Goal: Use online tool/utility: Use online tool/utility

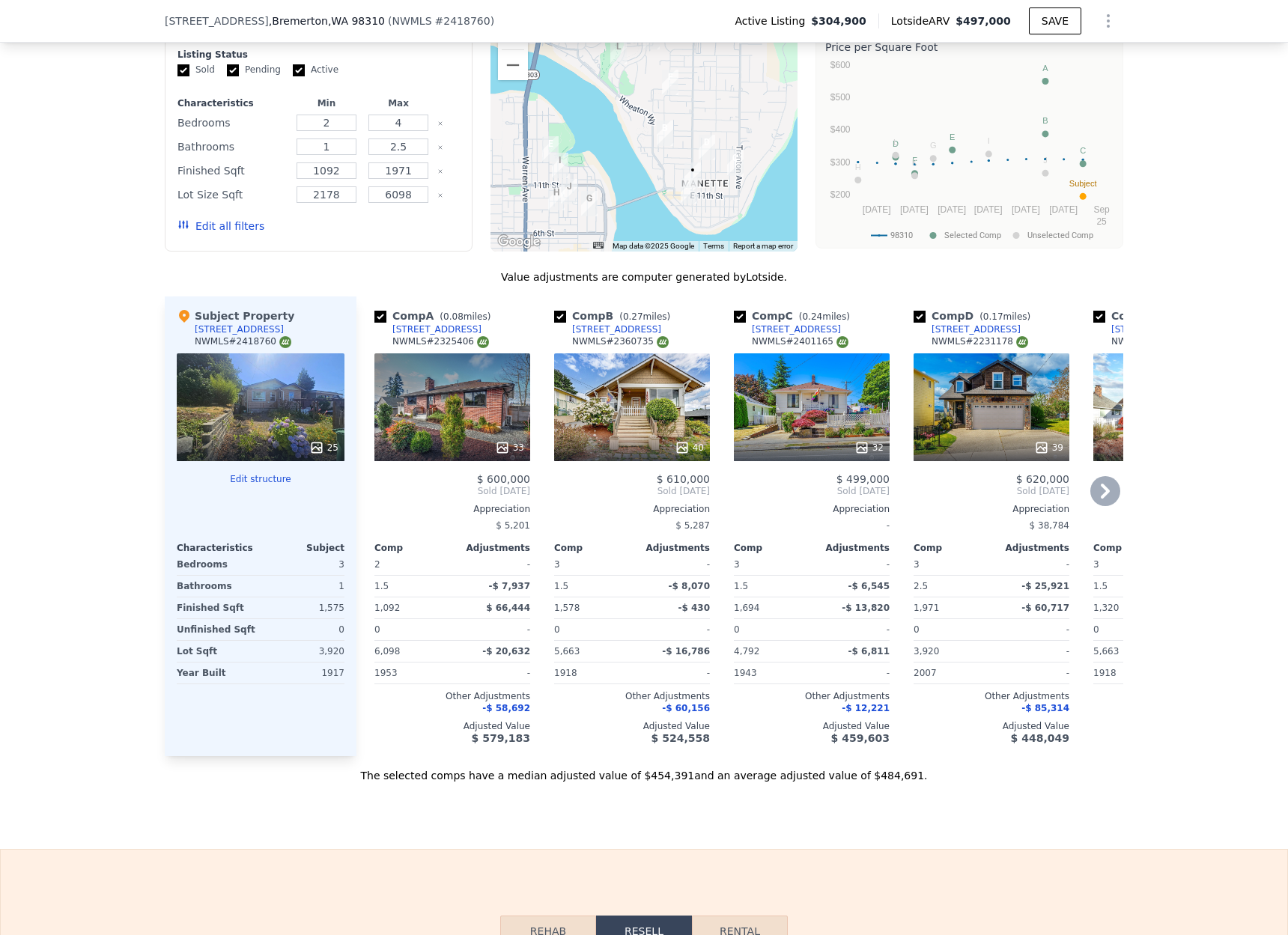
scroll to position [1525, 0]
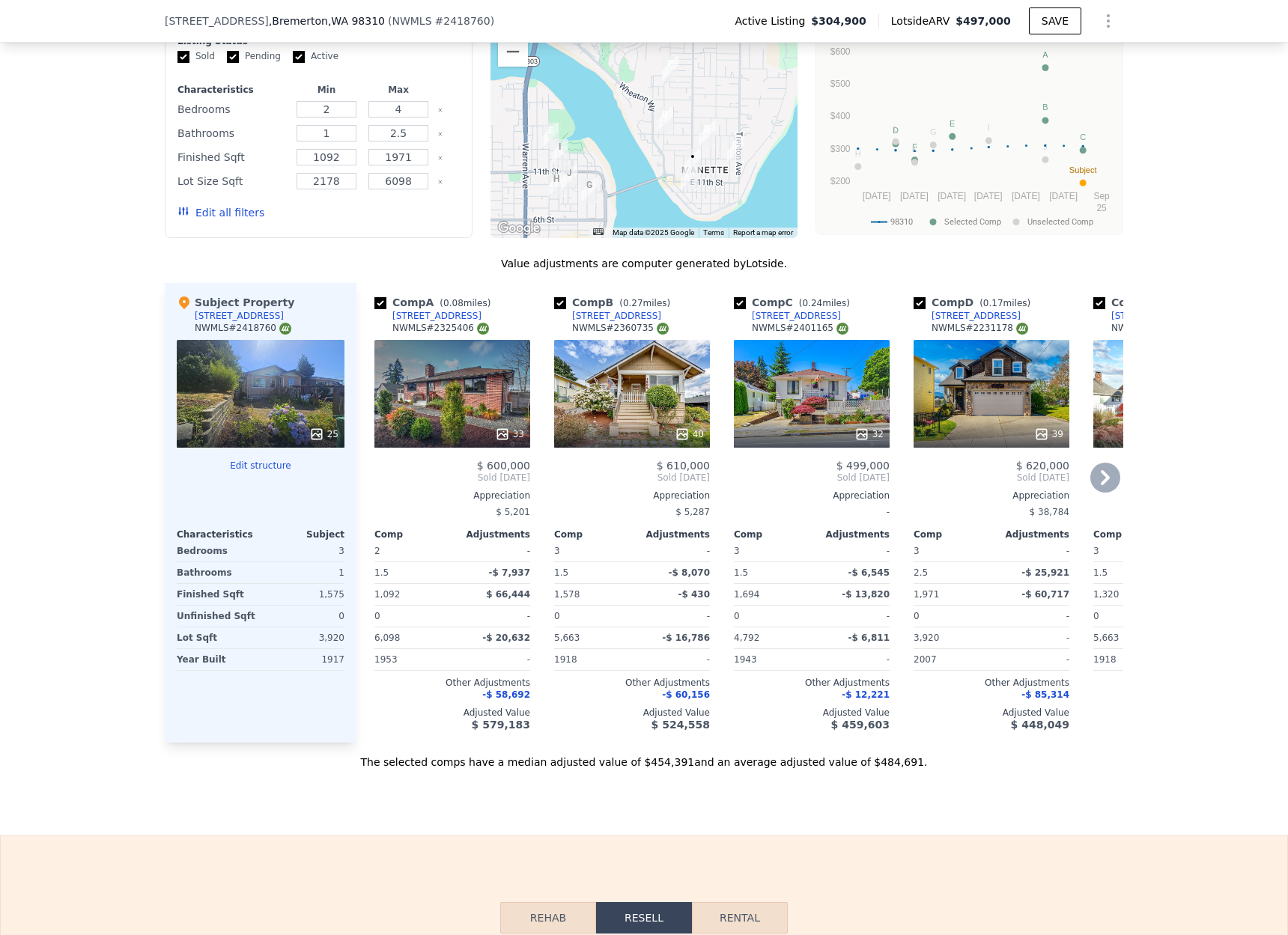
click at [1097, 476] on icon at bounding box center [1105, 477] width 30 height 30
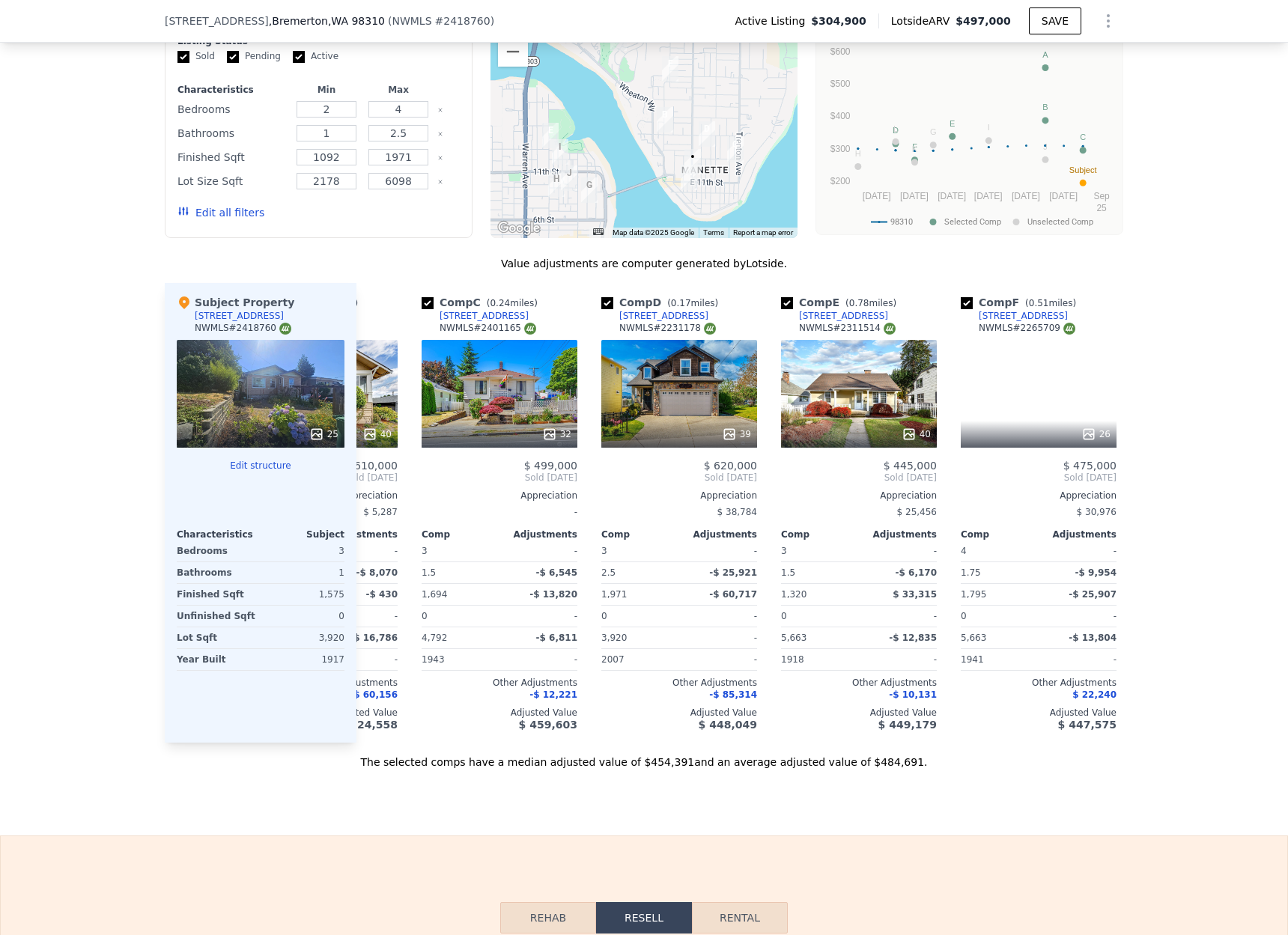
scroll to position [0, 359]
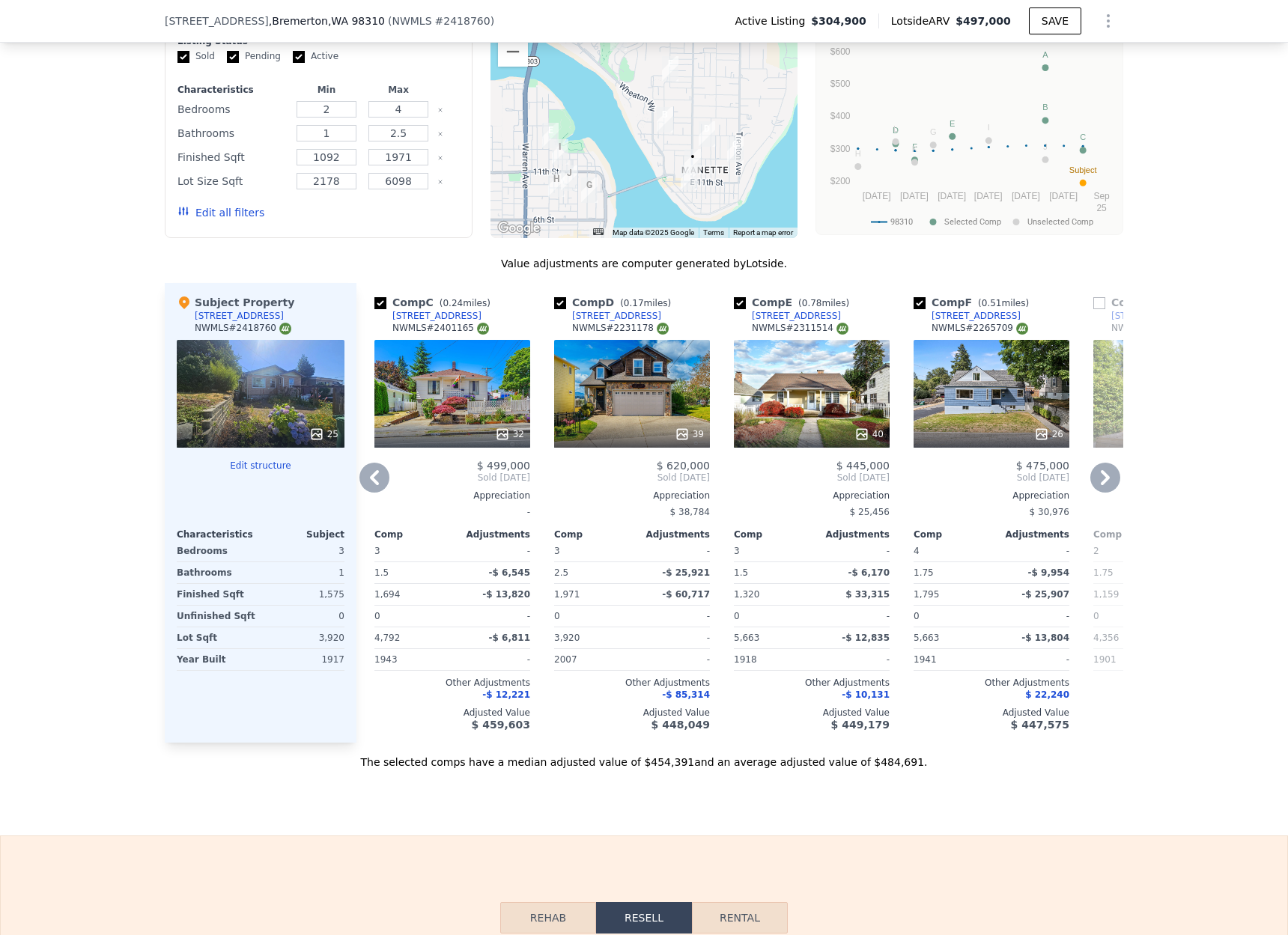
click at [1111, 476] on icon at bounding box center [1105, 477] width 30 height 30
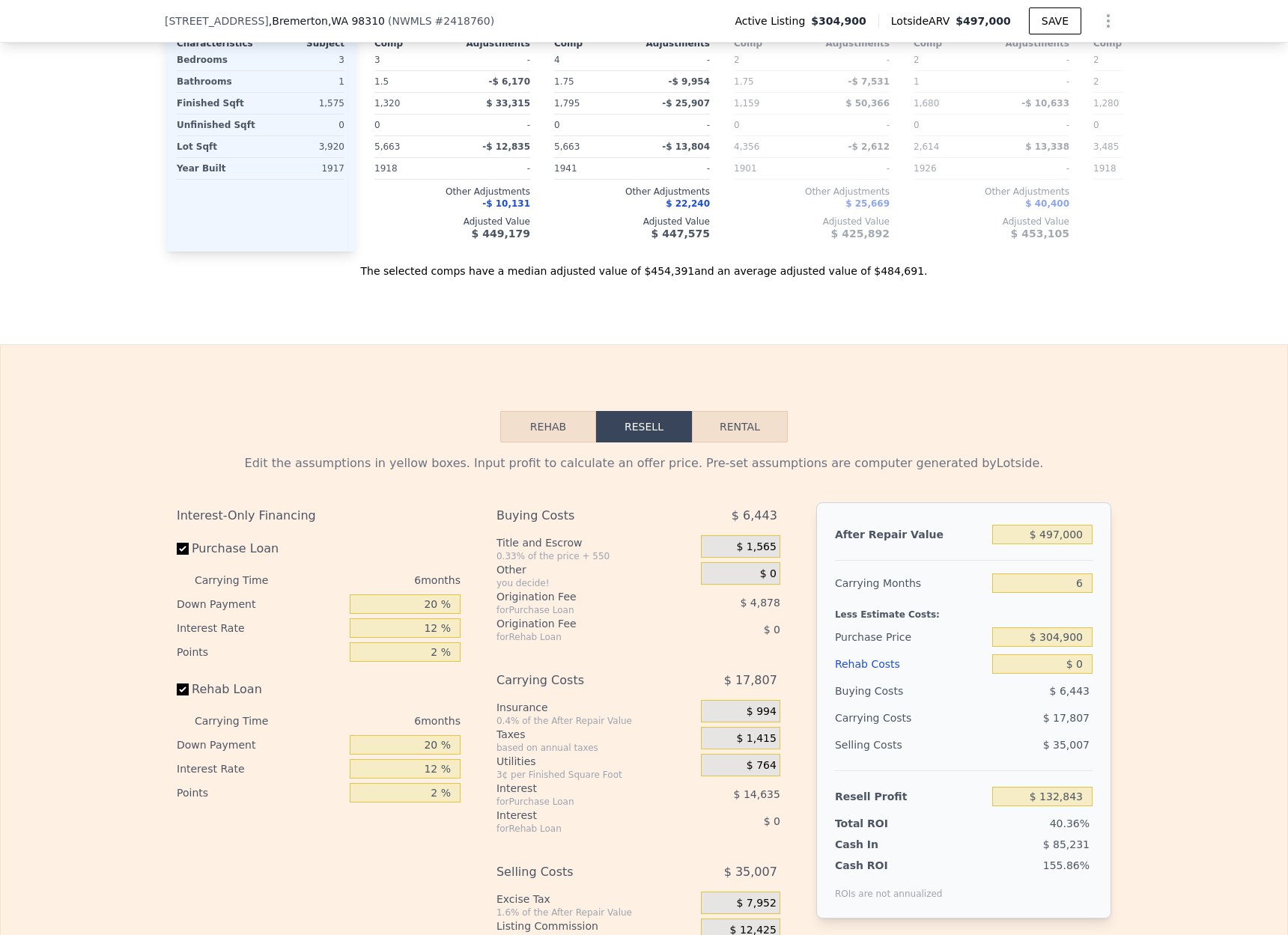
scroll to position [2156, 0]
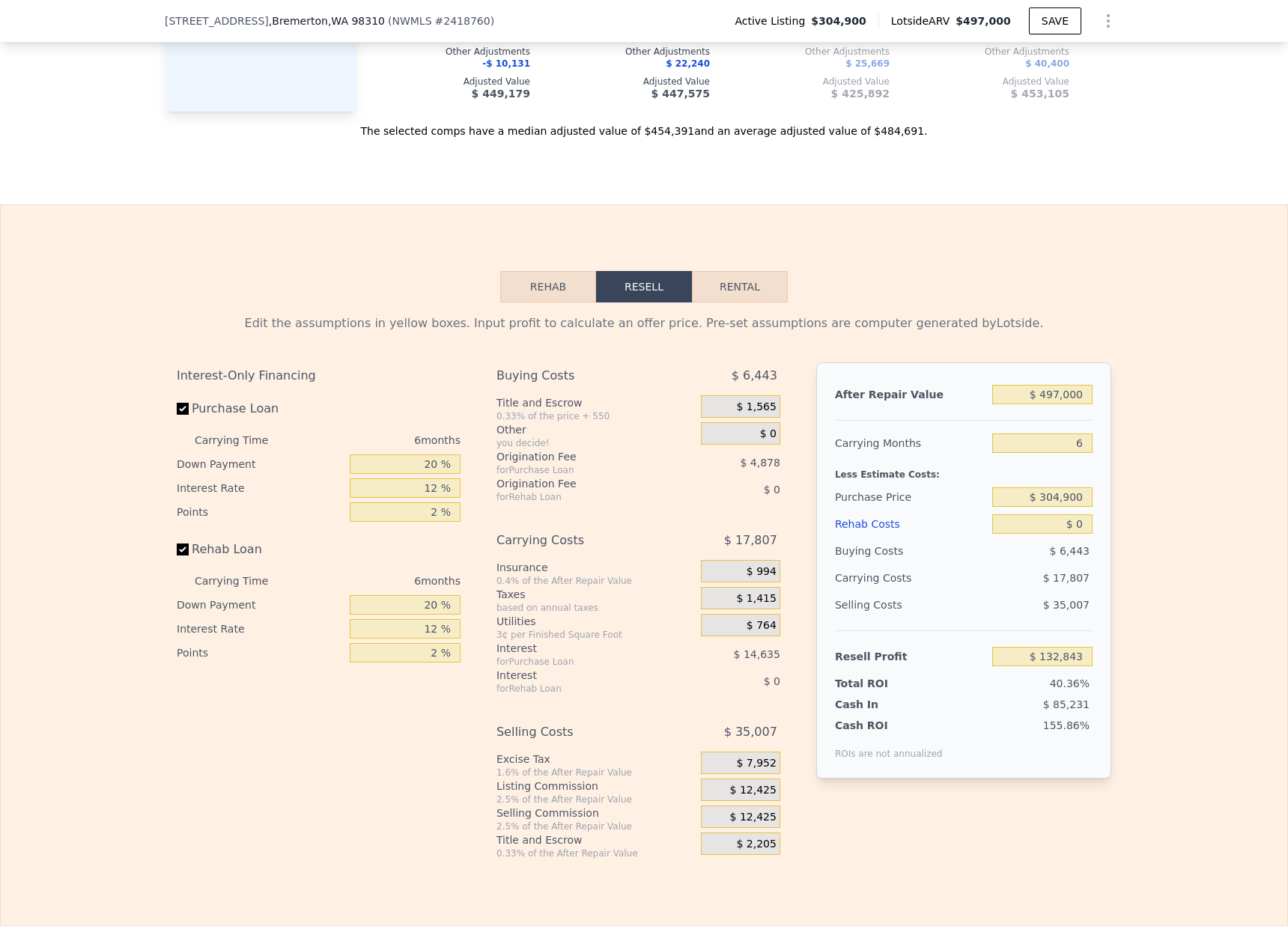
click at [1083, 405] on div "$ 497,000" at bounding box center [1042, 394] width 101 height 27
drag, startPoint x: 1083, startPoint y: 395, endPoint x: 1036, endPoint y: 396, distance: 47.0
click at [1038, 398] on input "$ 497,000" at bounding box center [1042, 394] width 101 height 19
type input "$ 47,497,000"
type input "$ 43,780,333"
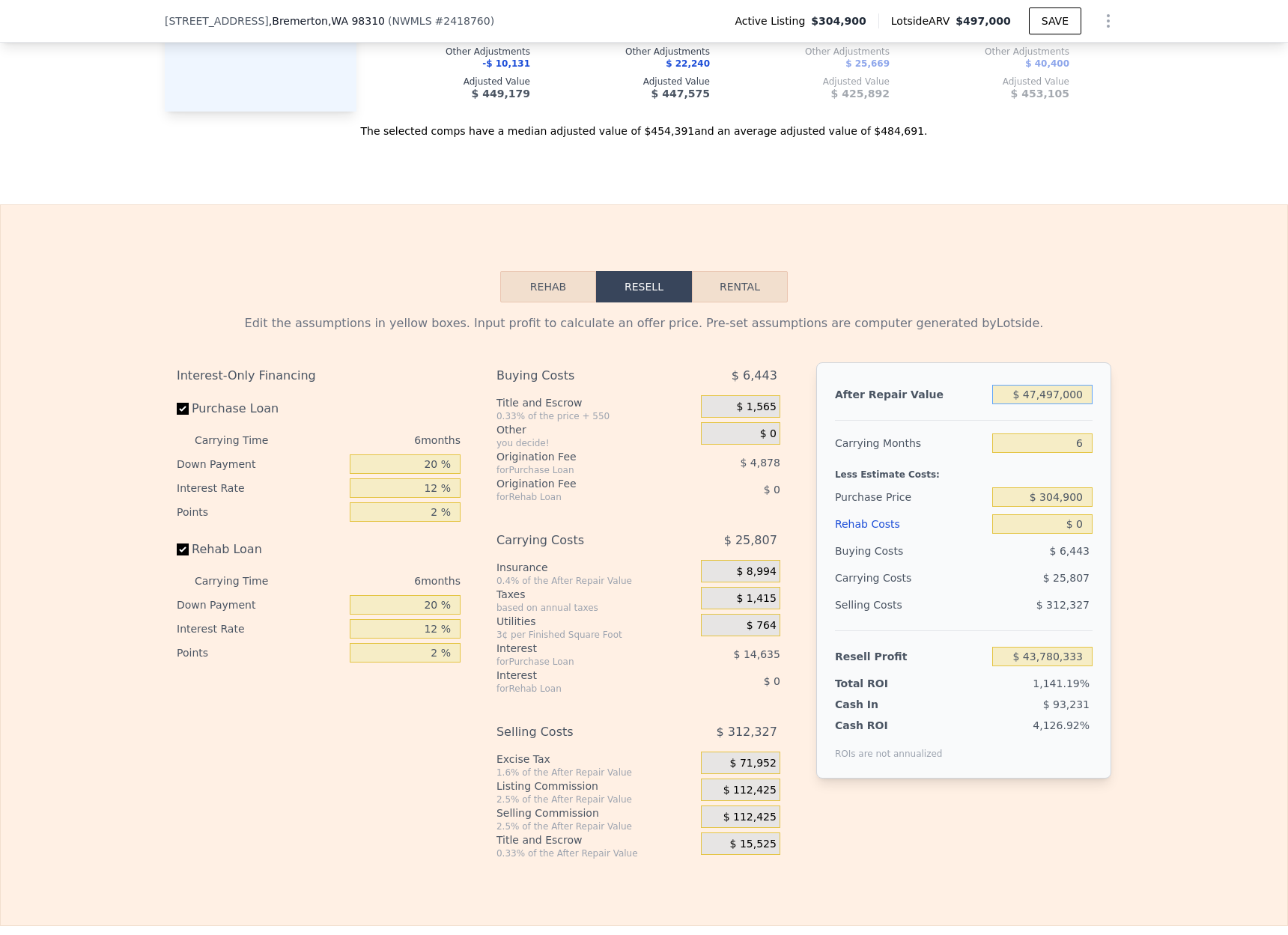
type input "$ 475,497,000"
type input "$ 441,251,093"
type input "$ 4,750,497,000"
type input "$ 4,411,315,343"
type input "$ 47,500,497,000"
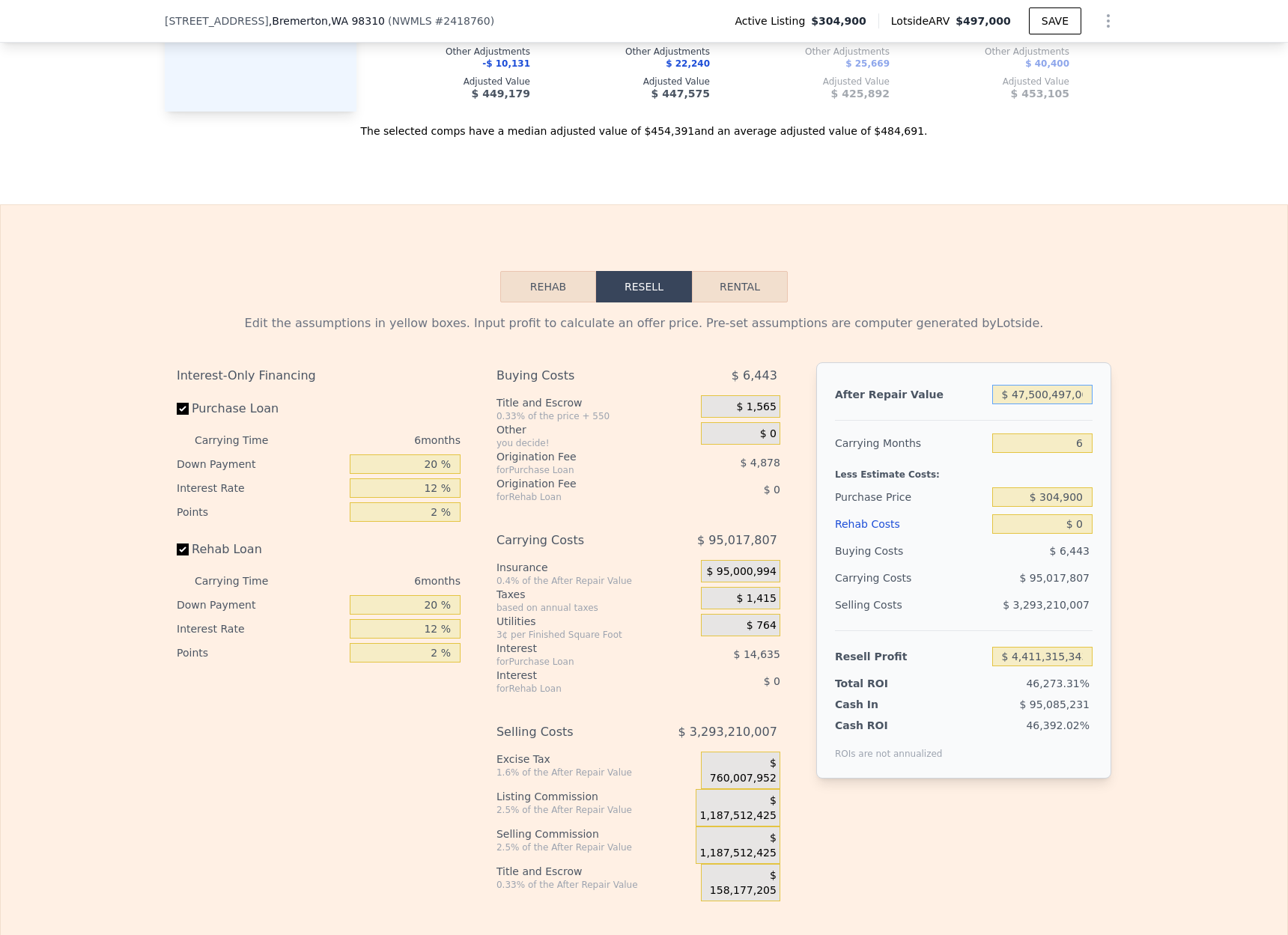
type input "$ 44,111,957,843"
type input "$ 475,000,497,000"
type input "$ 441,118,382,843"
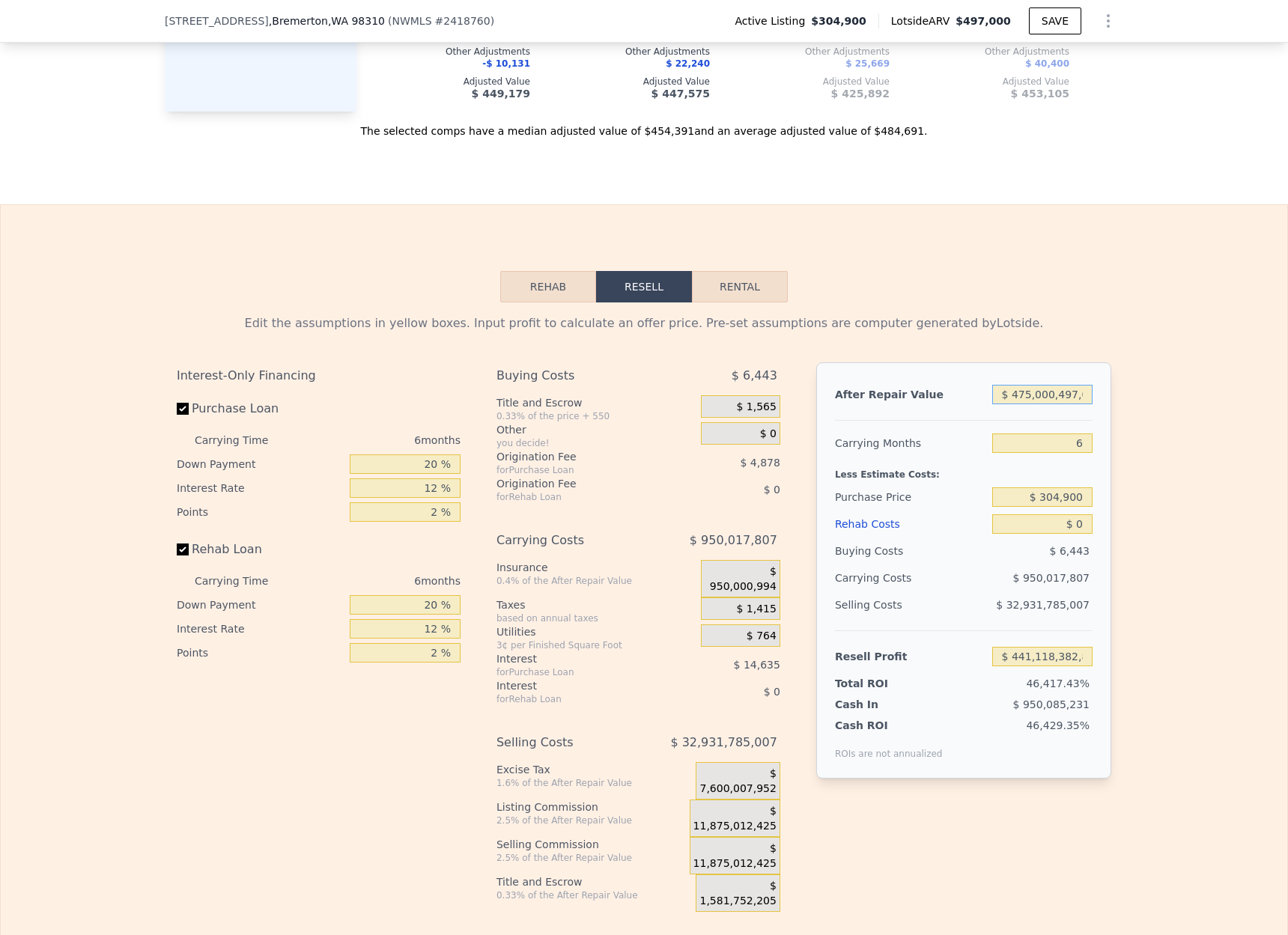
type input "$ 47,500,049,000"
type input "$ 44,111,541,799"
type input "$ 4,750,004,000"
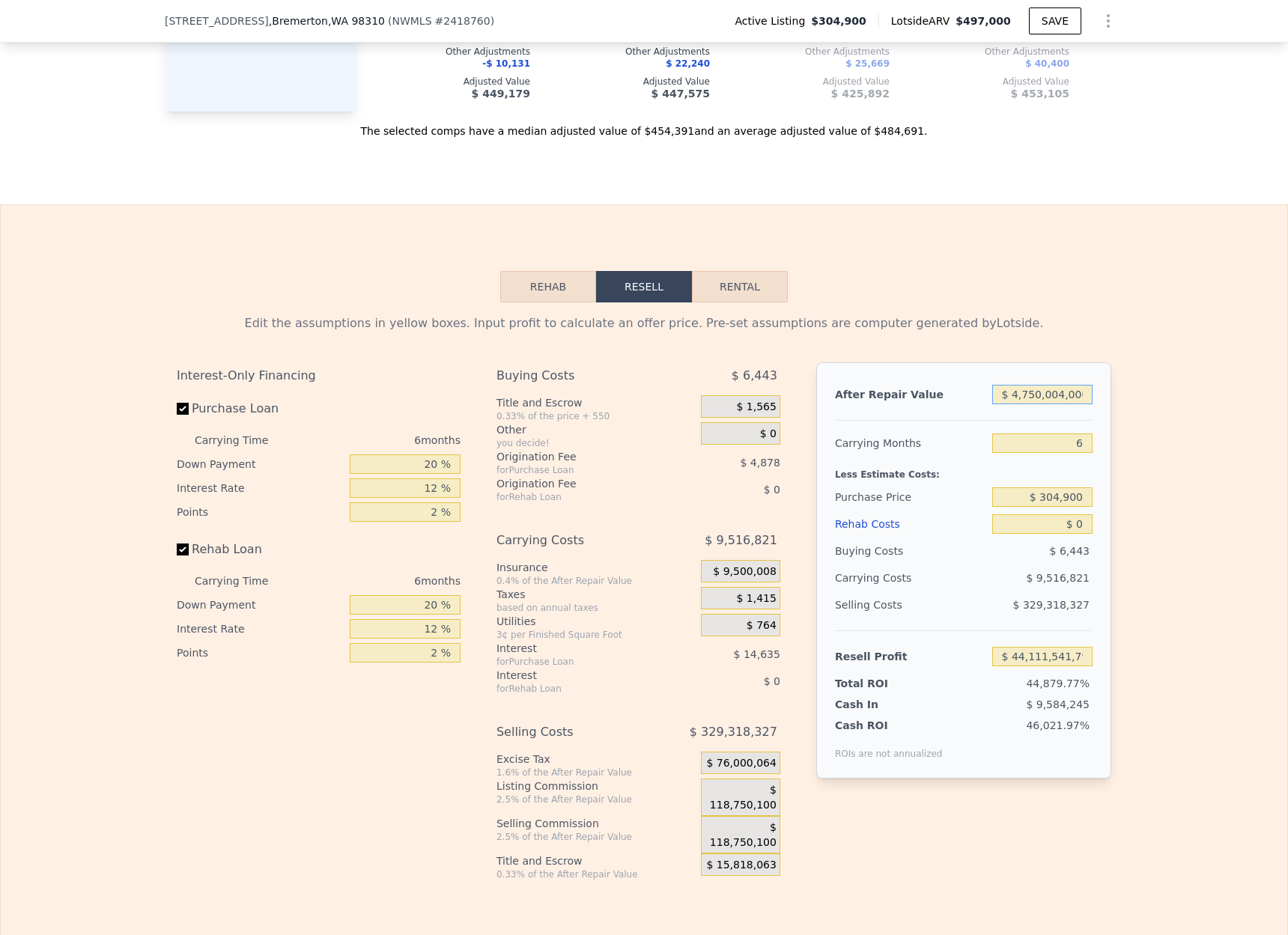
type input "$ 4,410,857,509"
type input "$ 475,000,000"
type input "$ 440,789,544"
type input "$ 47,500,000"
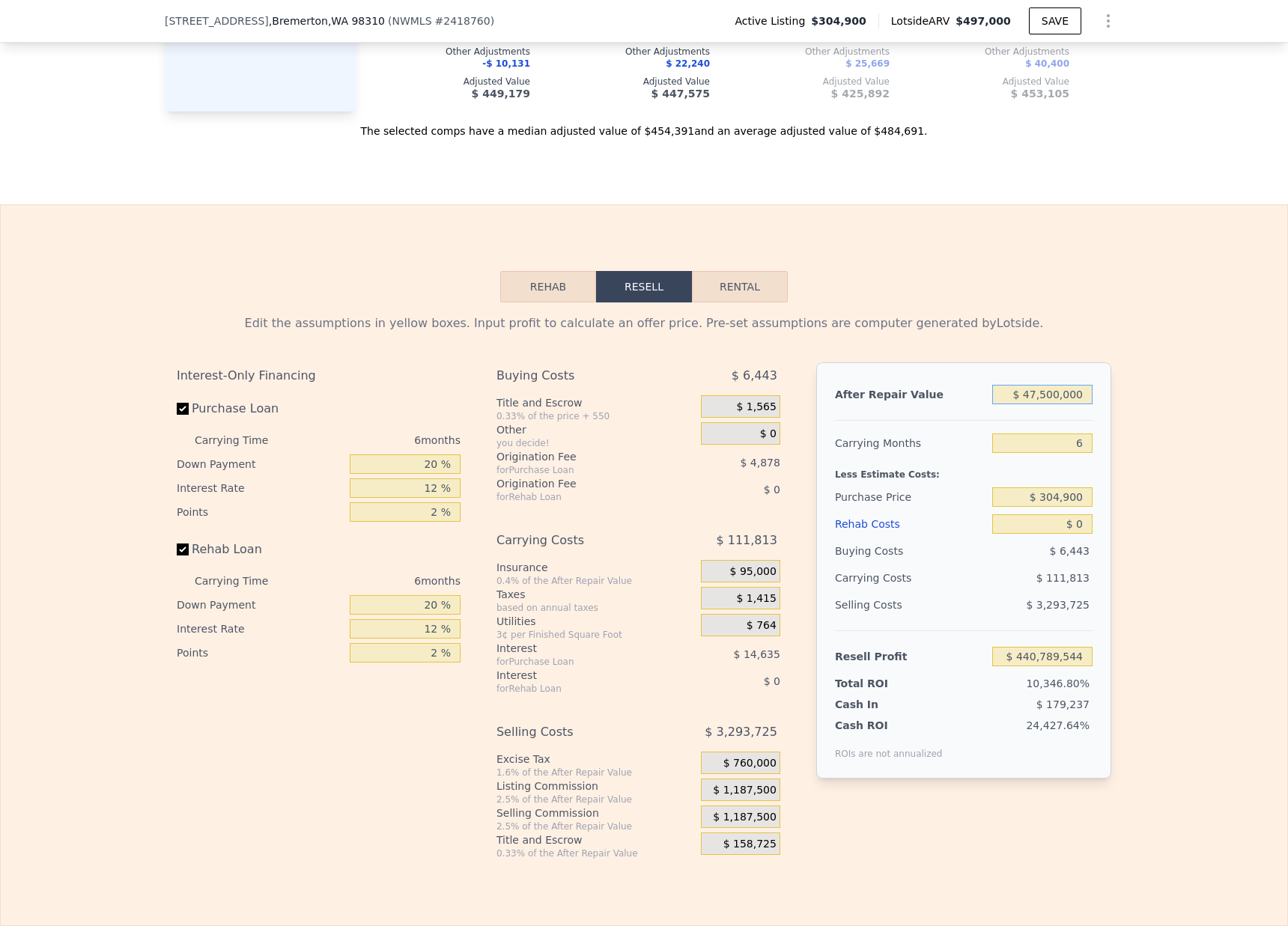
type input "$ 43,783,119"
type input "$ 4,750,000"
type input "$ 4,082,476"
type input "$ 475,000"
type input "$ 112,412"
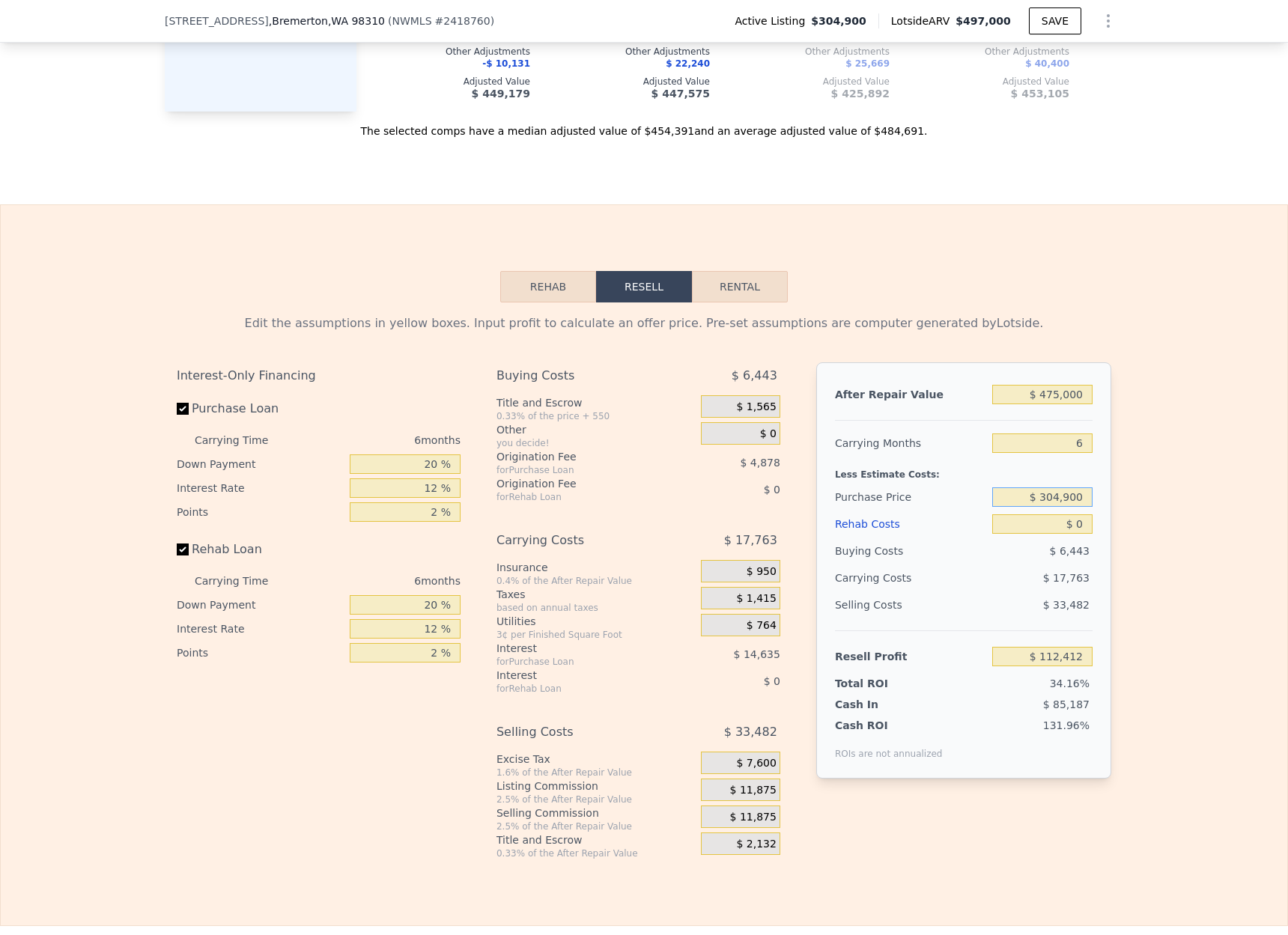
click at [1078, 499] on input "$ 304,900" at bounding box center [1042, 497] width 101 height 19
drag, startPoint x: 1088, startPoint y: 494, endPoint x: 1032, endPoint y: 497, distance: 56.1
click at [1034, 498] on input "$ 304,900" at bounding box center [1042, 497] width 101 height 19
type input "$ 290,000"
click at [1084, 527] on input "$ 0" at bounding box center [1042, 524] width 101 height 19
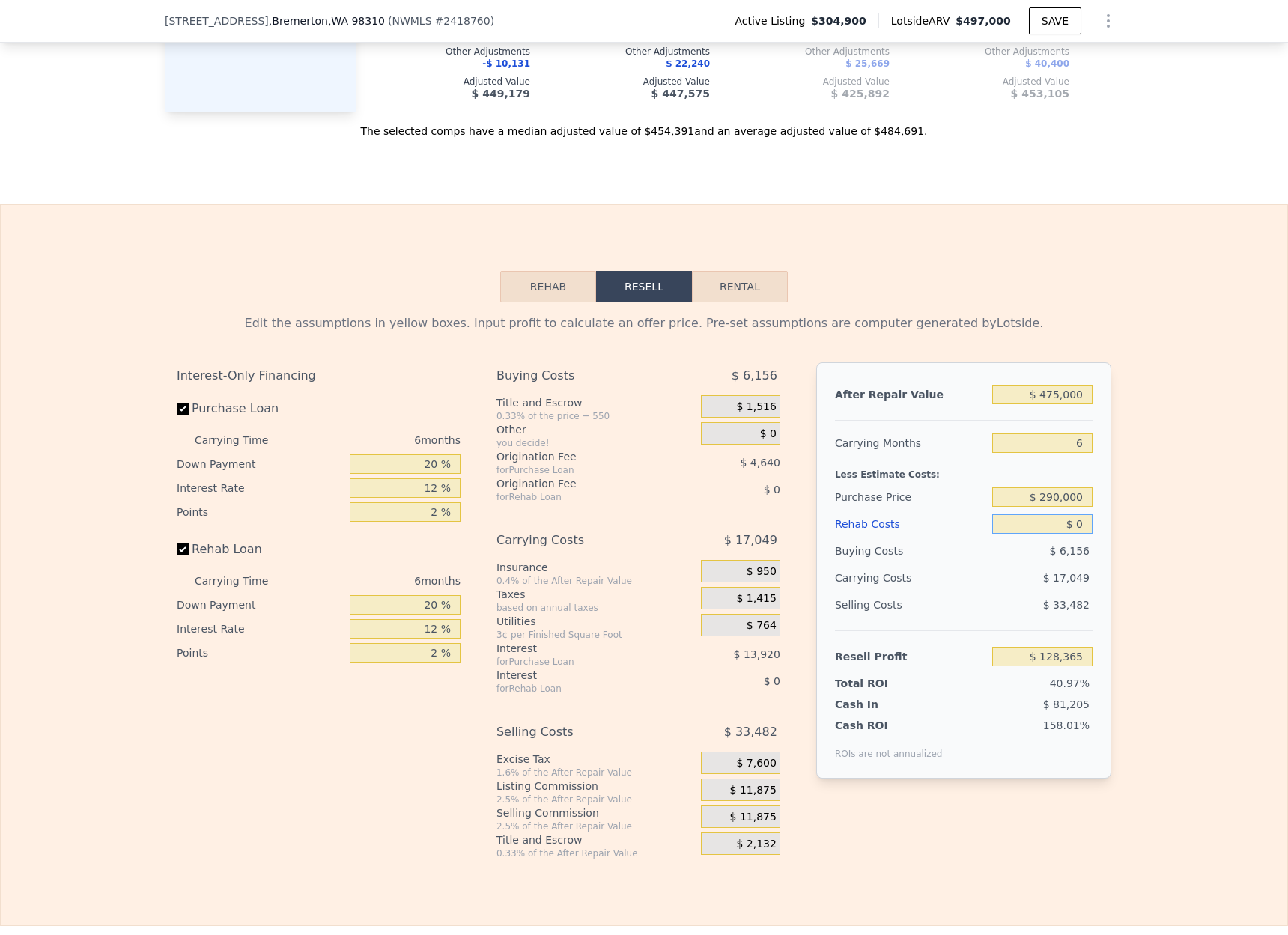
type input "$ 128,313"
type input "$ 7"
type input "$ 128,306"
type input "$ 75"
type input "$ 128,231"
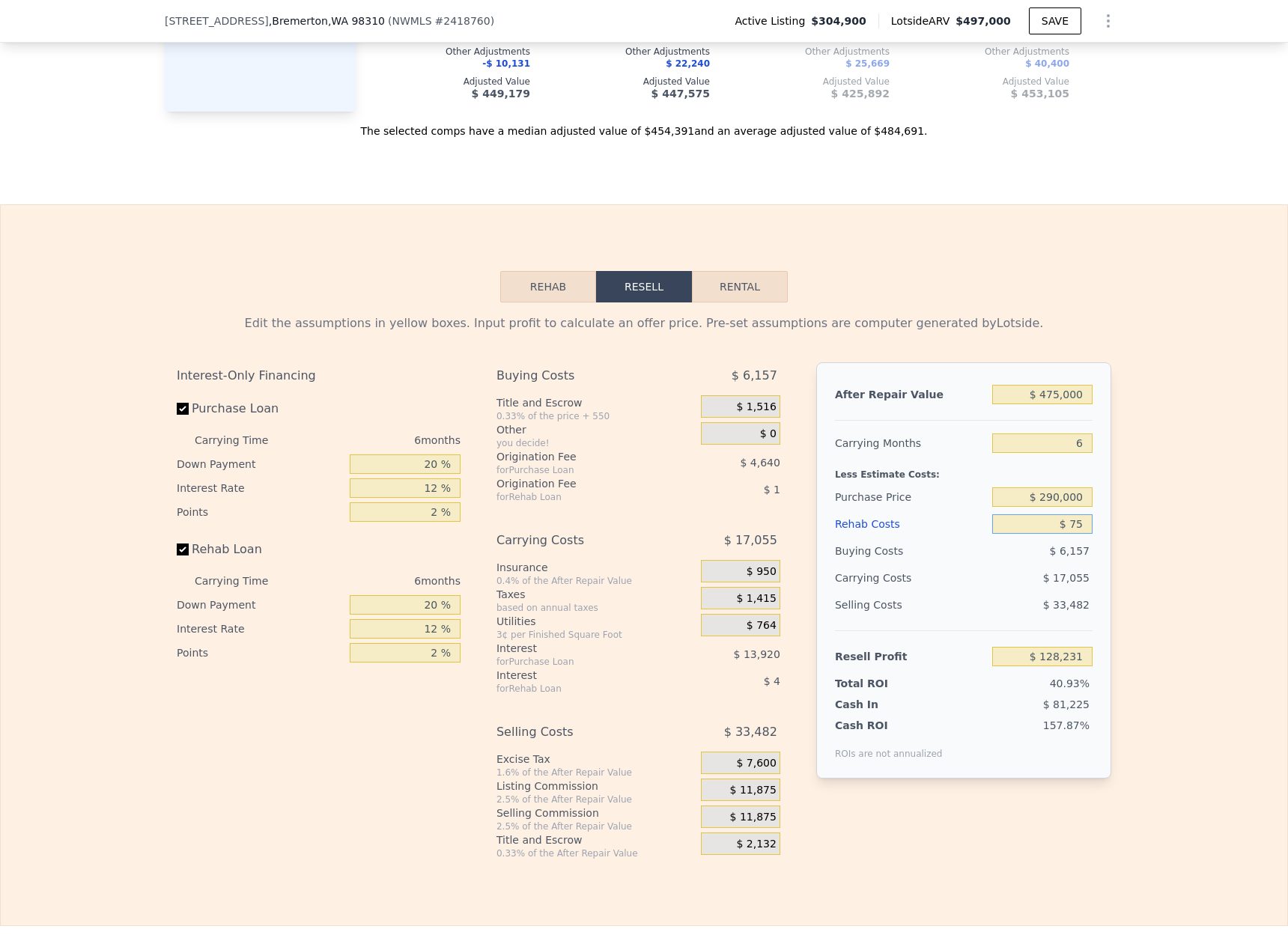
type input "$ 750"
type input "$ 127,515"
type input "$ 7,500"
type input "$ 120,333"
type input "$ 75,000"
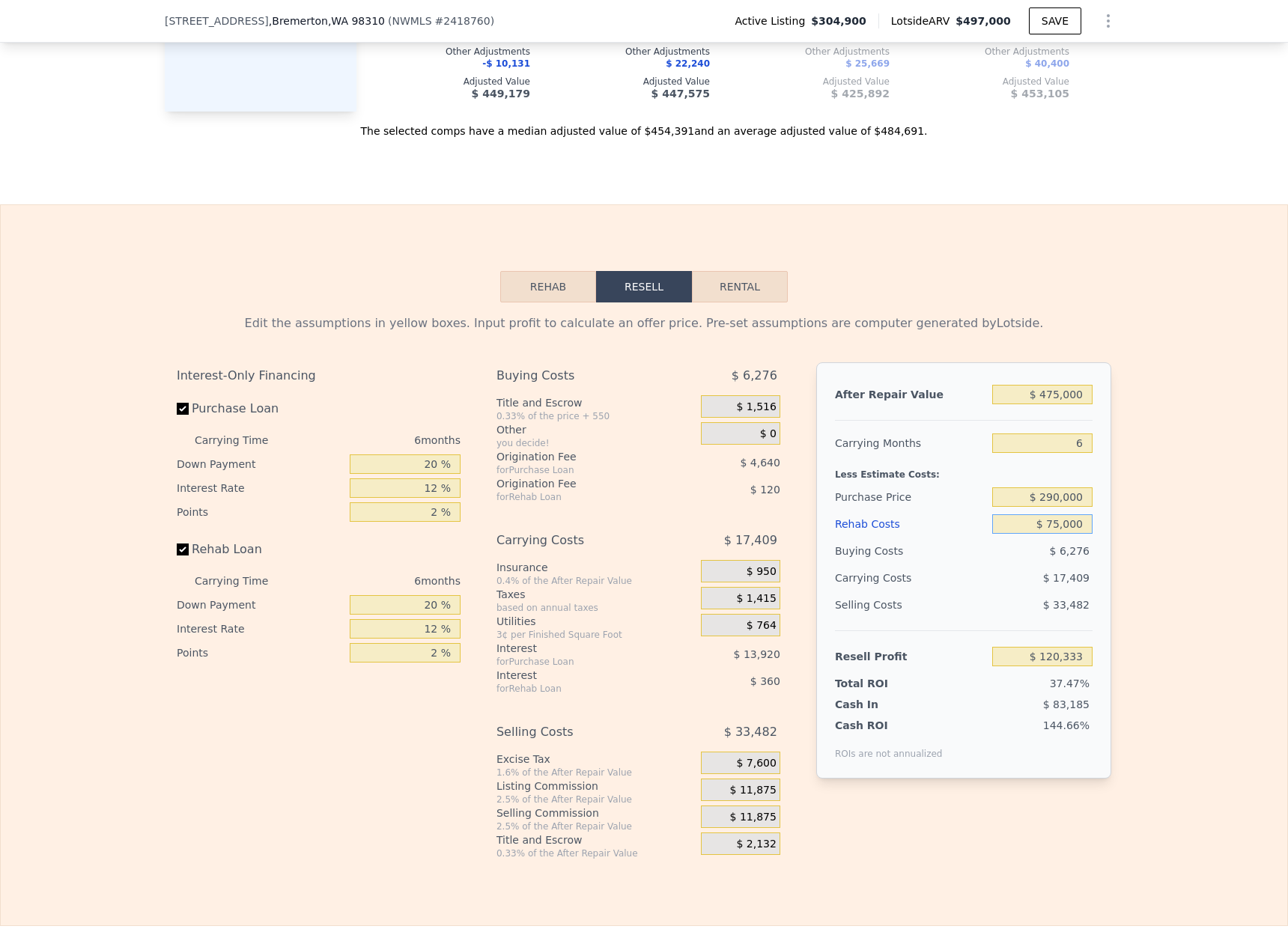
type input "$ 48,513"
click at [1196, 509] on div "Edit the assumptions in yellow boxes. Input profit to calculate an offer price.…" at bounding box center [644, 581] width 1286 height 557
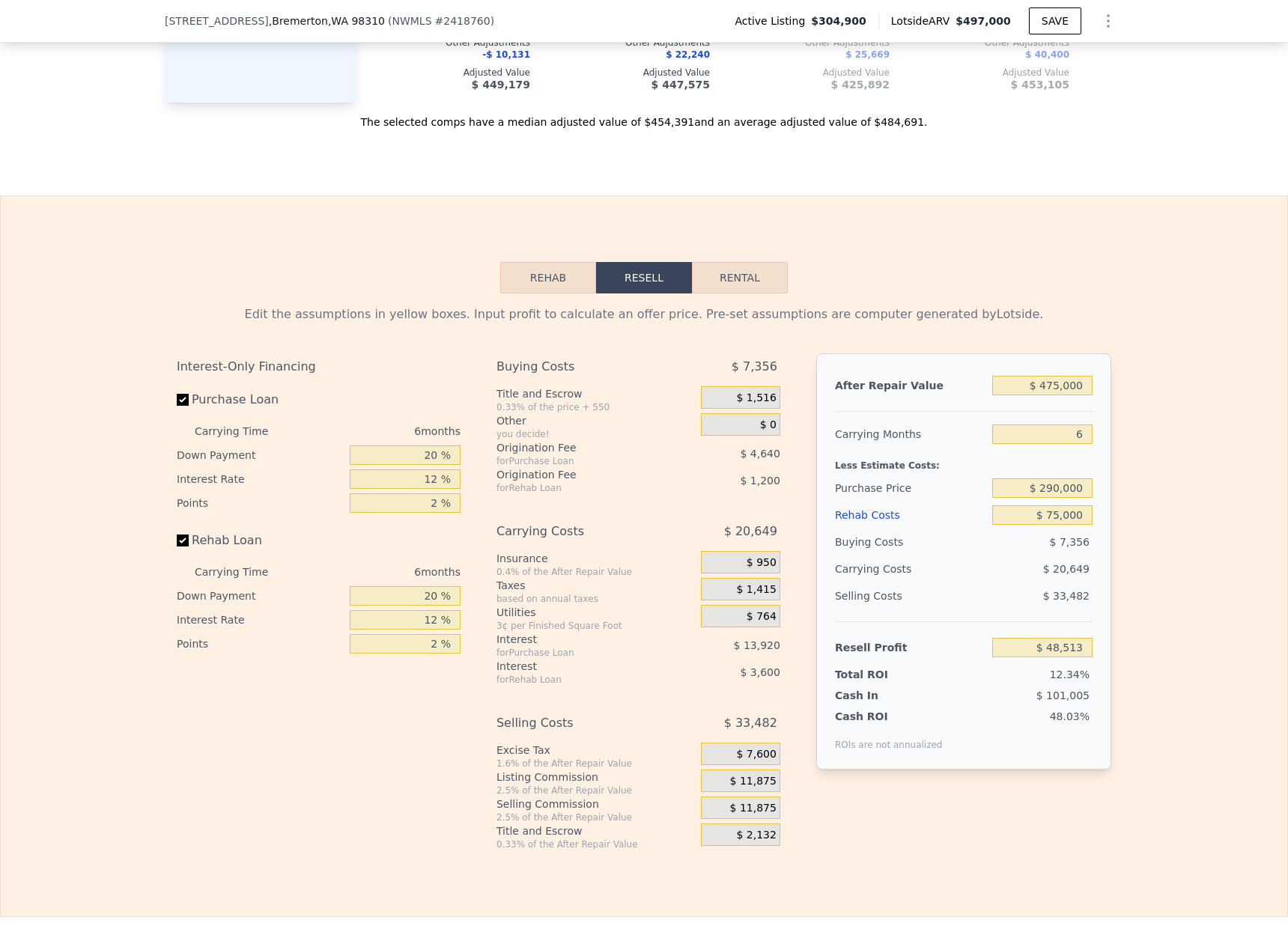
scroll to position [2175, 0]
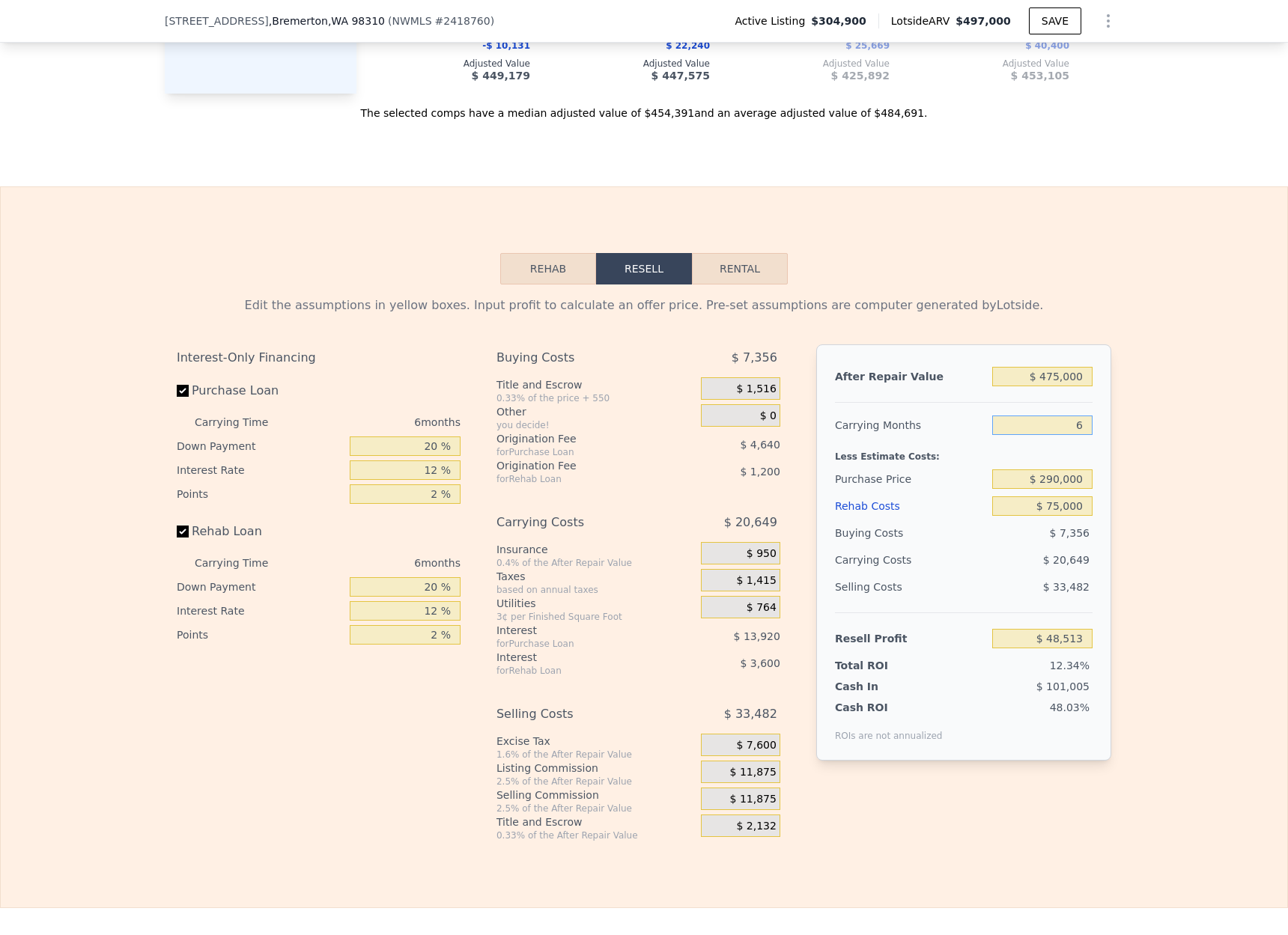
click at [1076, 421] on input "6" at bounding box center [1042, 425] width 101 height 19
click at [1144, 508] on div "Edit the assumptions in yellow boxes. Input profit to calculate an offer price.…" at bounding box center [644, 563] width 1286 height 557
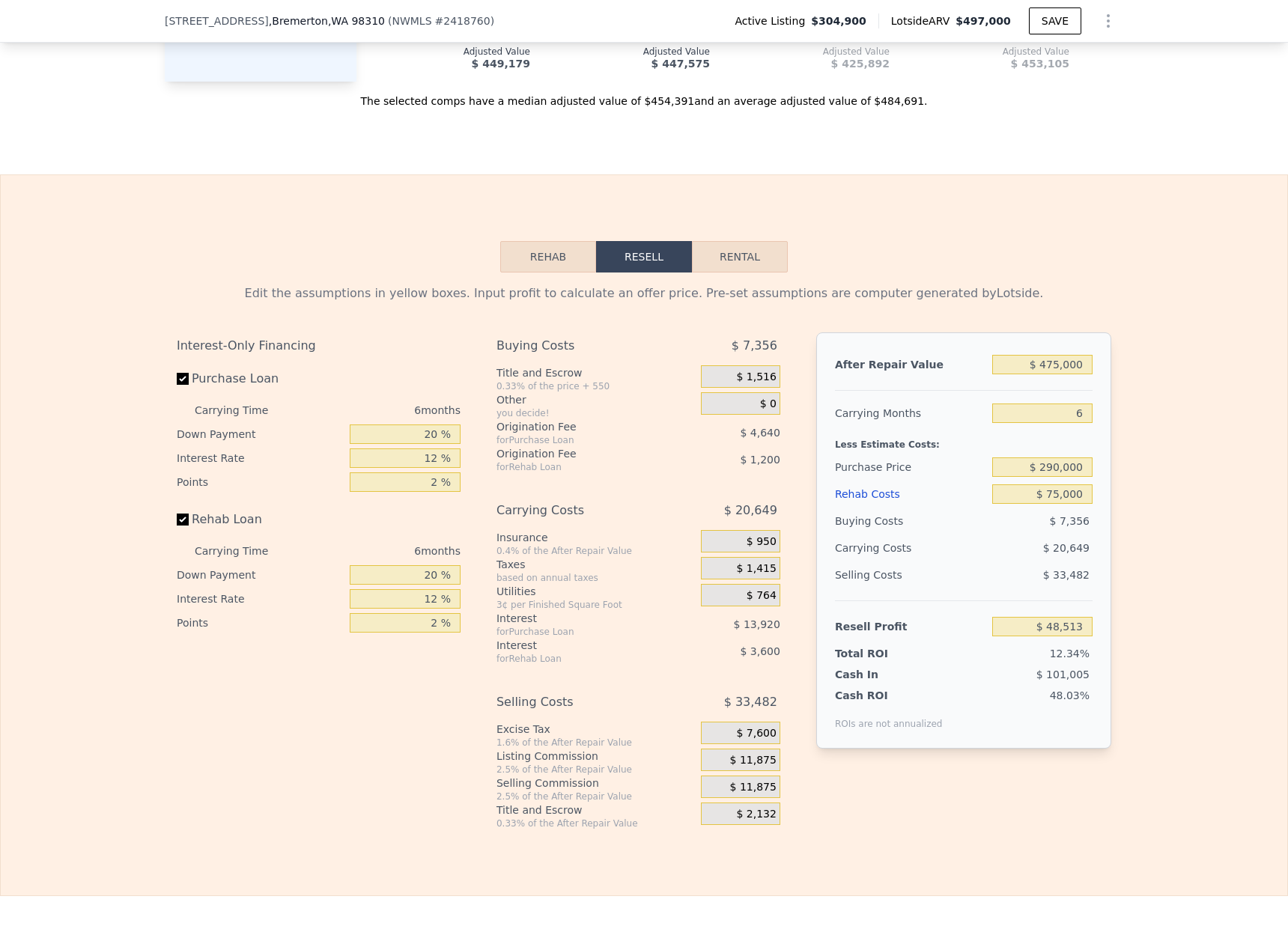
click at [1106, 524] on div "After Repair Value $ 475,000 Carrying Months 6 Less Estimate Costs: Purchase Pr…" at bounding box center [964, 540] width 295 height 416
click at [1061, 357] on input "$ 475,000" at bounding box center [1042, 364] width 101 height 19
click at [1060, 363] on input "$ 475,000" at bounding box center [1042, 364] width 101 height 19
click at [1158, 555] on div "Edit the assumptions in yellow boxes. Input profit to calculate an offer price.…" at bounding box center [644, 551] width 1286 height 557
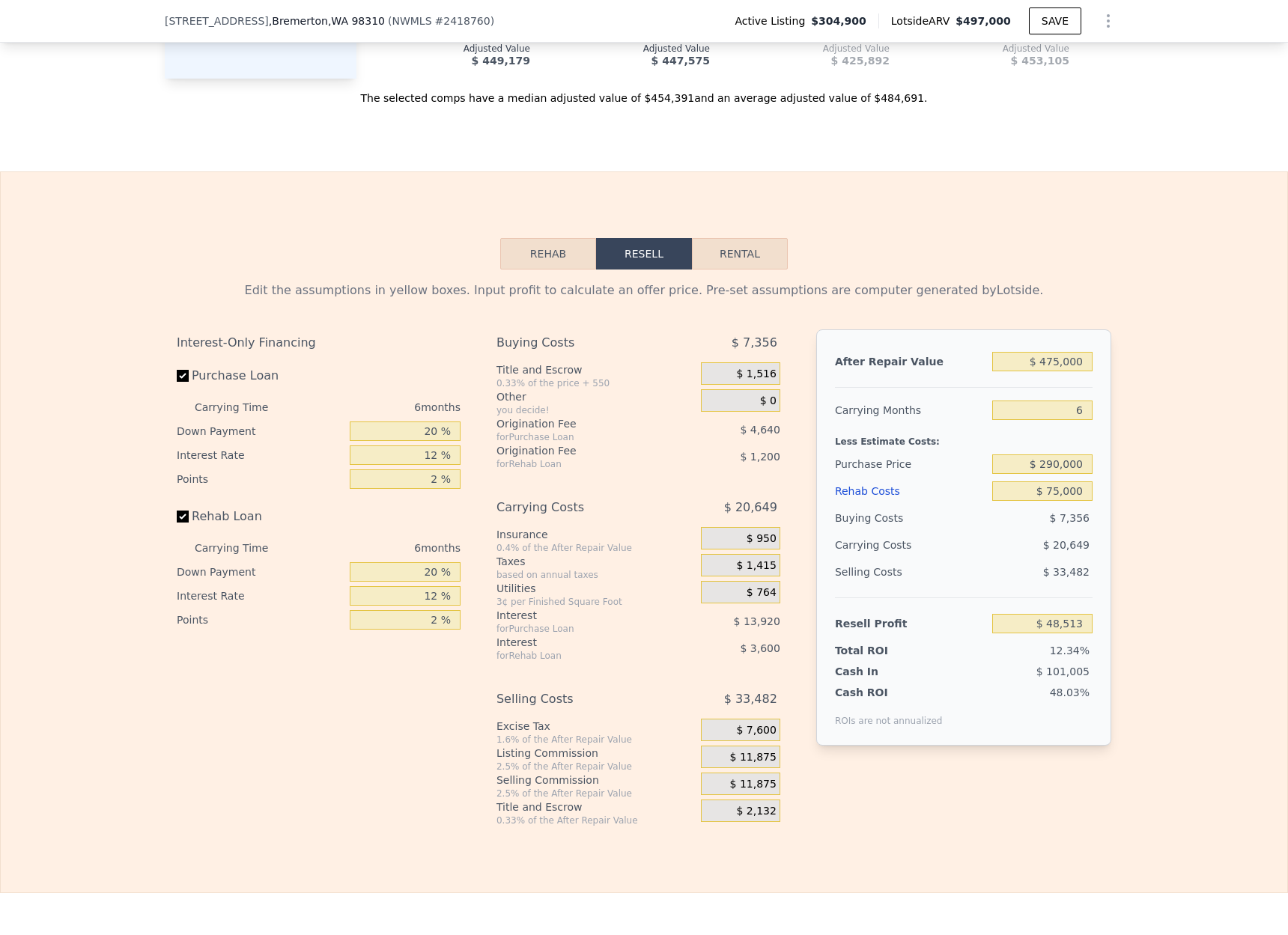
scroll to position [2202, 0]
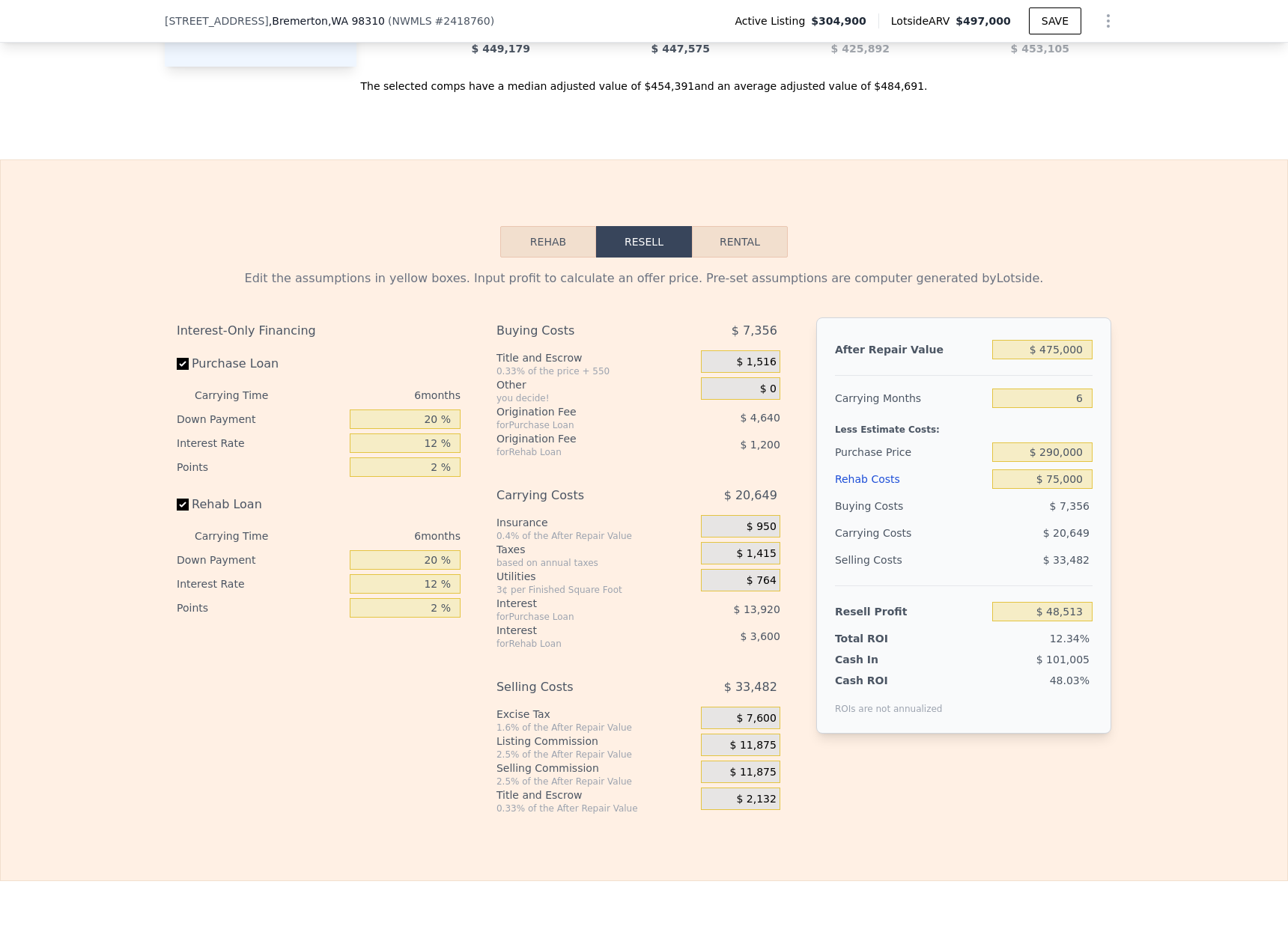
click at [1191, 550] on div "Edit the assumptions in yellow boxes. Input profit to calculate an offer price.…" at bounding box center [644, 536] width 1286 height 557
click at [1058, 456] on input "$ 290,000" at bounding box center [1042, 451] width 101 height 19
click at [1060, 452] on input "$ 290,000" at bounding box center [1042, 451] width 101 height 19
type input "$ 275,000"
type input "$ 64,523"
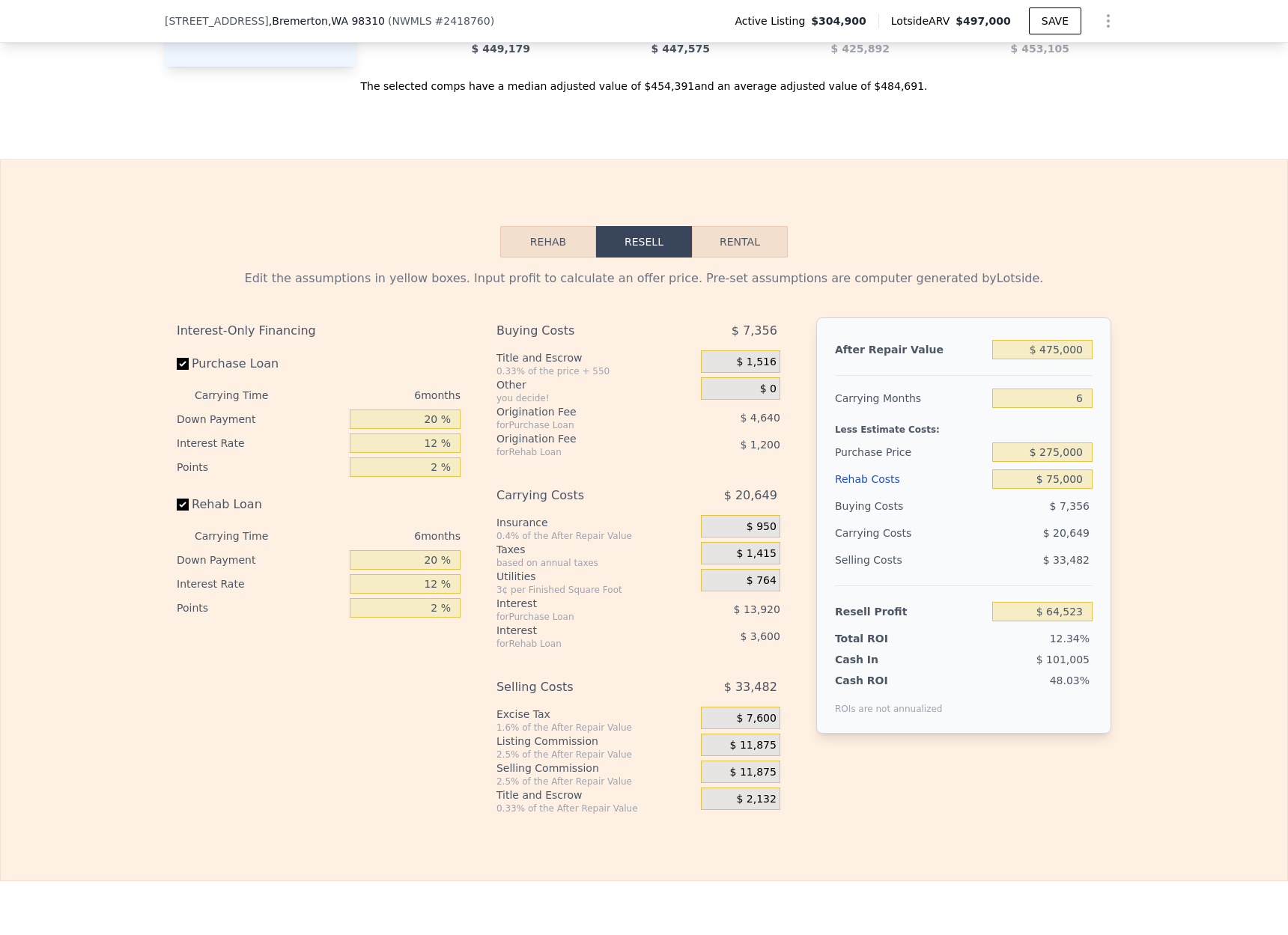
click at [1154, 647] on div "Edit the assumptions in yellow boxes. Input profit to calculate an offer price.…" at bounding box center [644, 536] width 1286 height 557
click at [1061, 456] on input "$ 275,000" at bounding box center [1042, 451] width 101 height 19
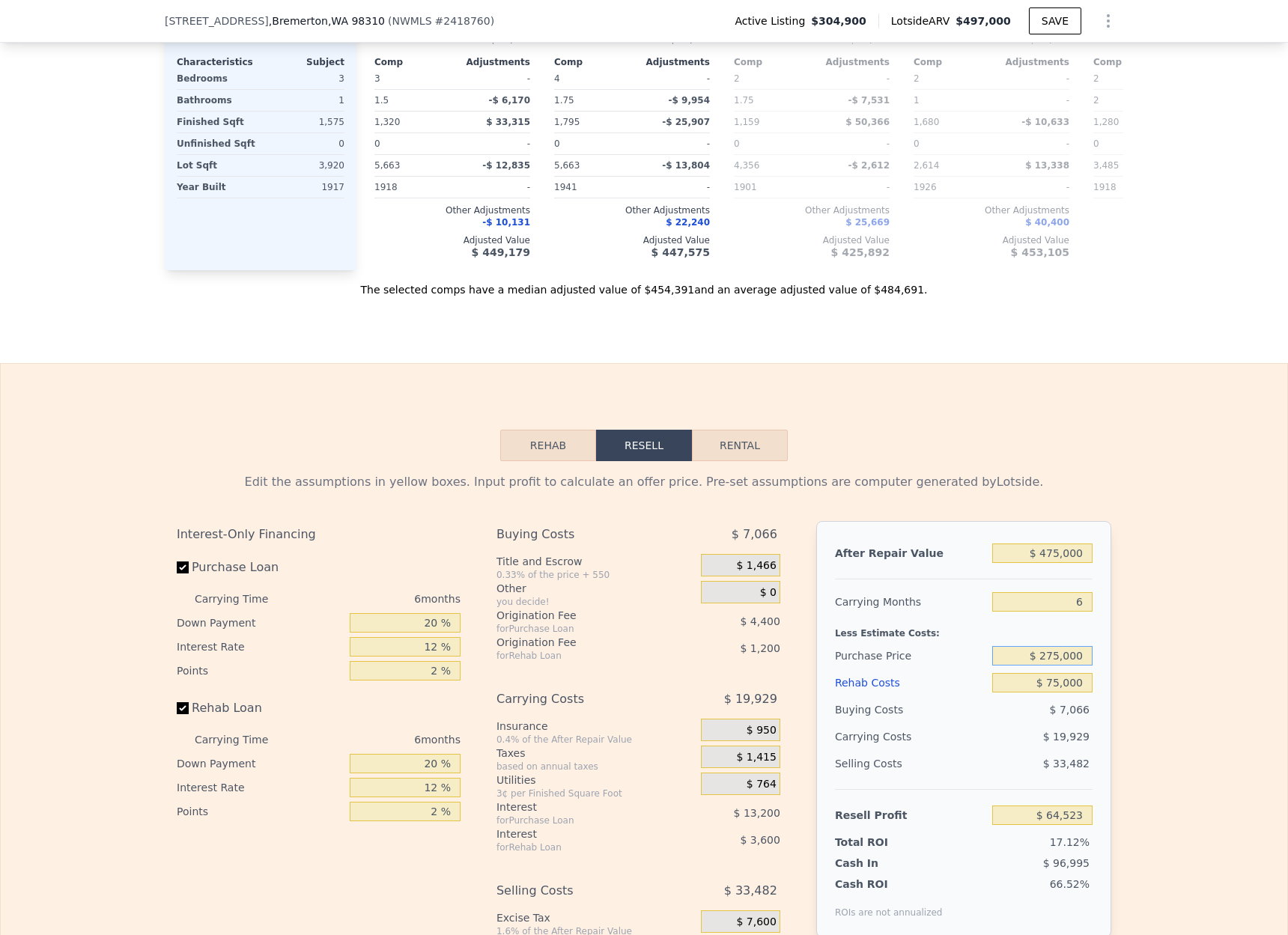
scroll to position [2303, 0]
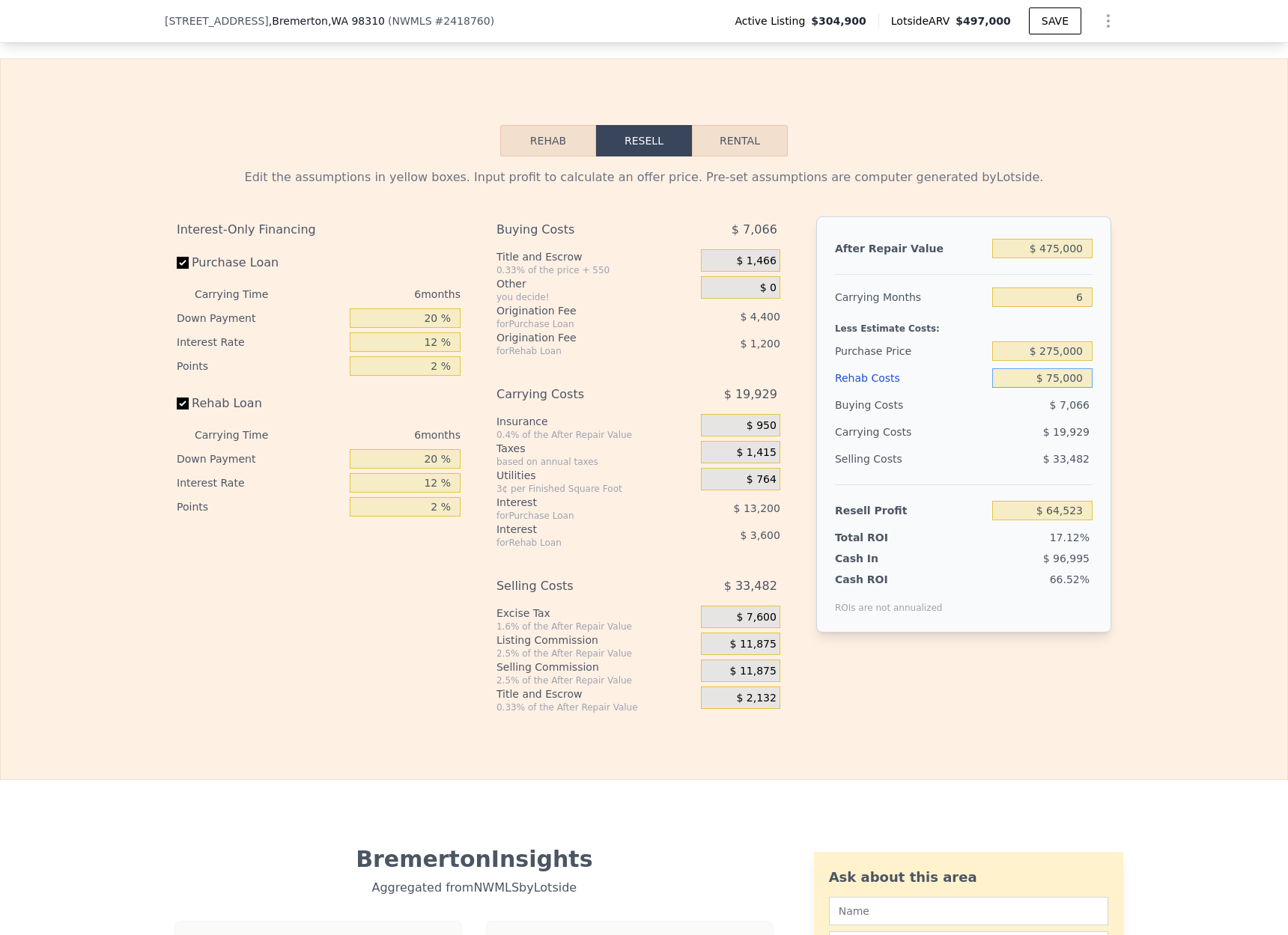
click at [1065, 372] on input "$ 75,000" at bounding box center [1042, 378] width 101 height 19
click at [1061, 376] on input "$ 75,000" at bounding box center [1042, 378] width 101 height 19
type input "$ 000"
type input "$ 144,323"
type input "$ 1,000"
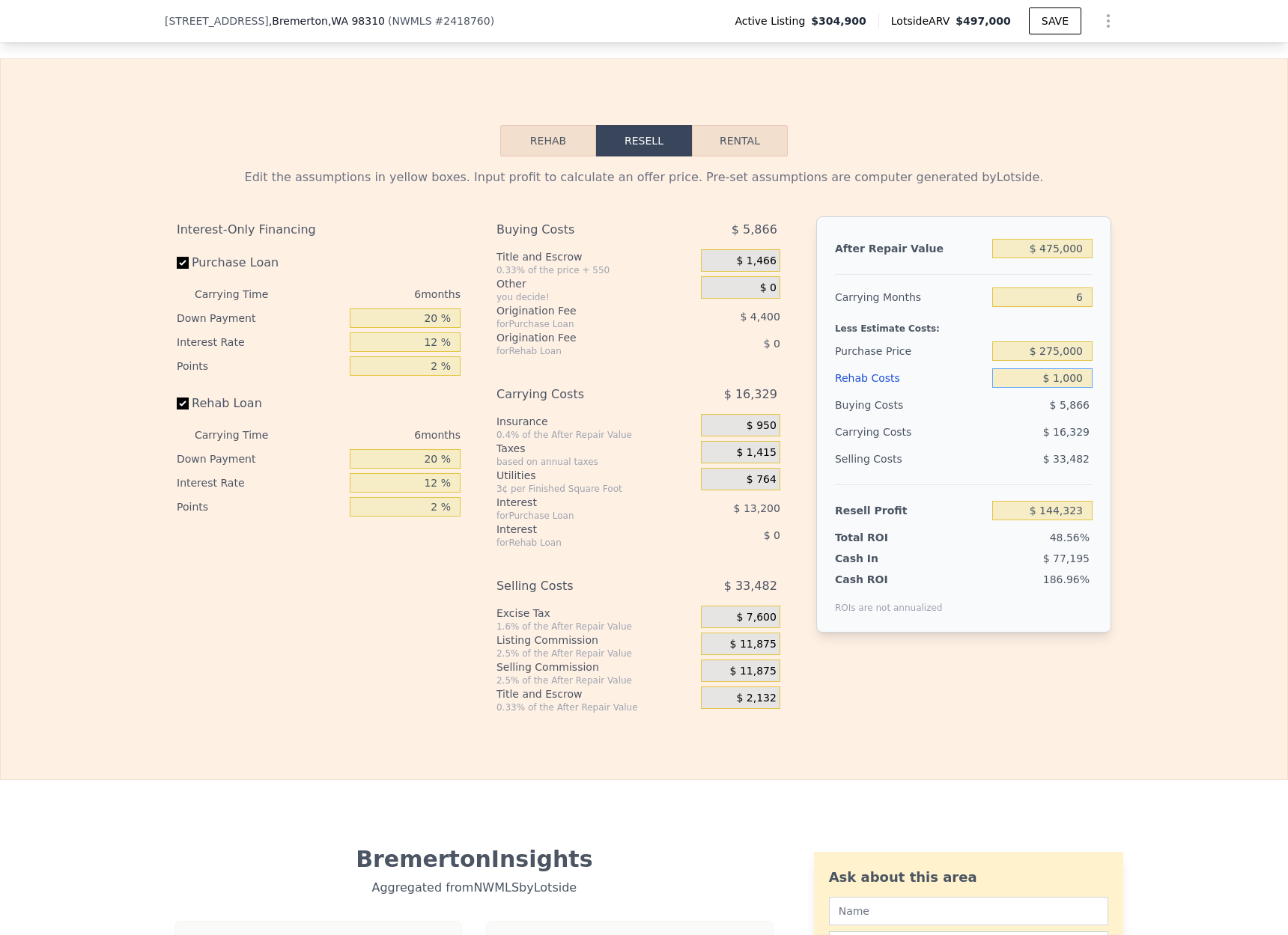
type input "$ 143,259"
type input "$ 10,000"
type input "$ 133,683"
type input "$ 100,000"
type input "$ 37,923"
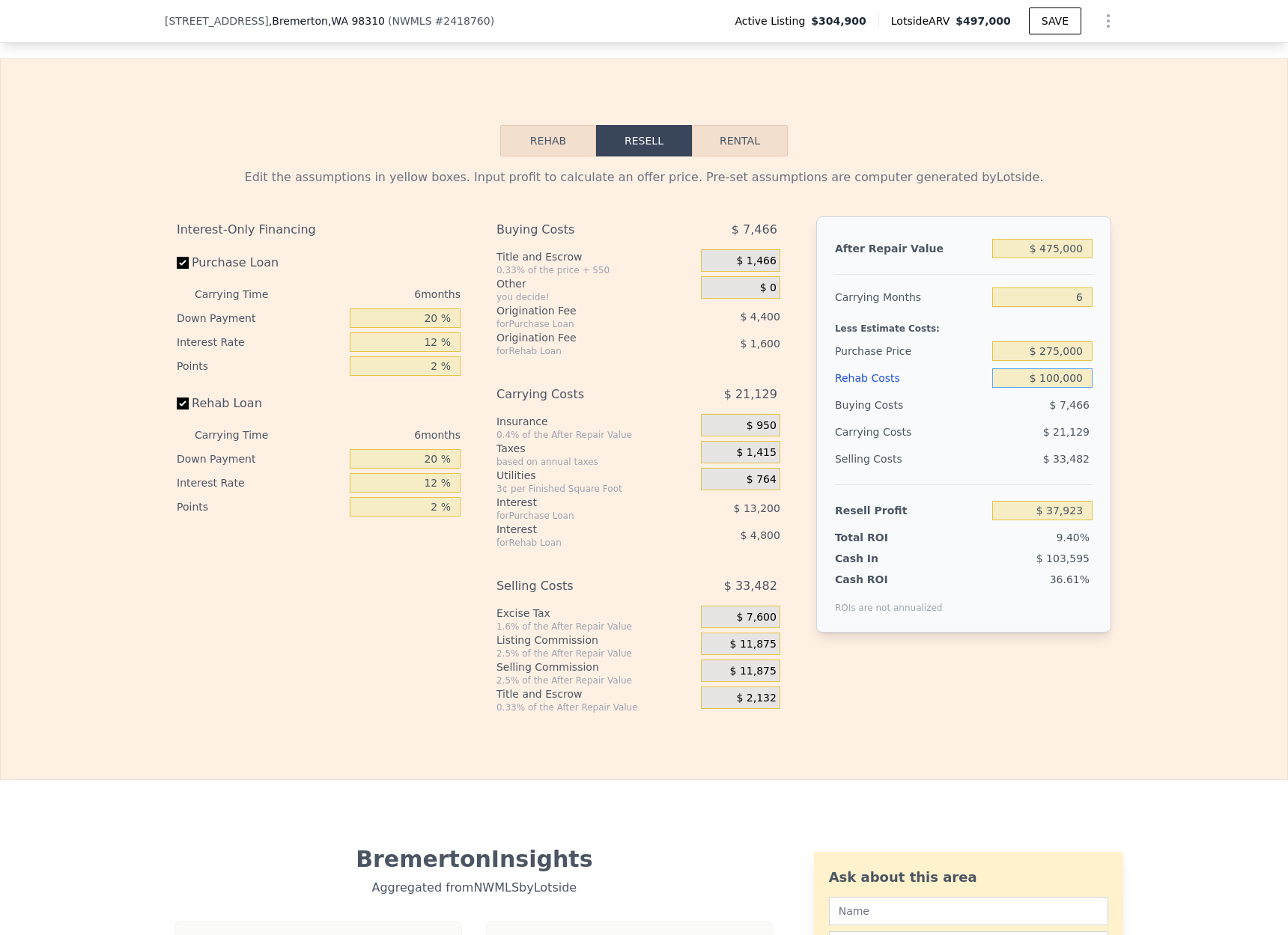
type input "$ 100,000"
drag, startPoint x: 1250, startPoint y: 475, endPoint x: 1225, endPoint y: 455, distance: 32.0
click at [1250, 474] on div "Edit the assumptions in yellow boxes. Input profit to calculate an offer price.…" at bounding box center [644, 435] width 1286 height 557
click at [1061, 248] on input "$ 475,000" at bounding box center [1042, 248] width 101 height 19
type input "$ 47,000"
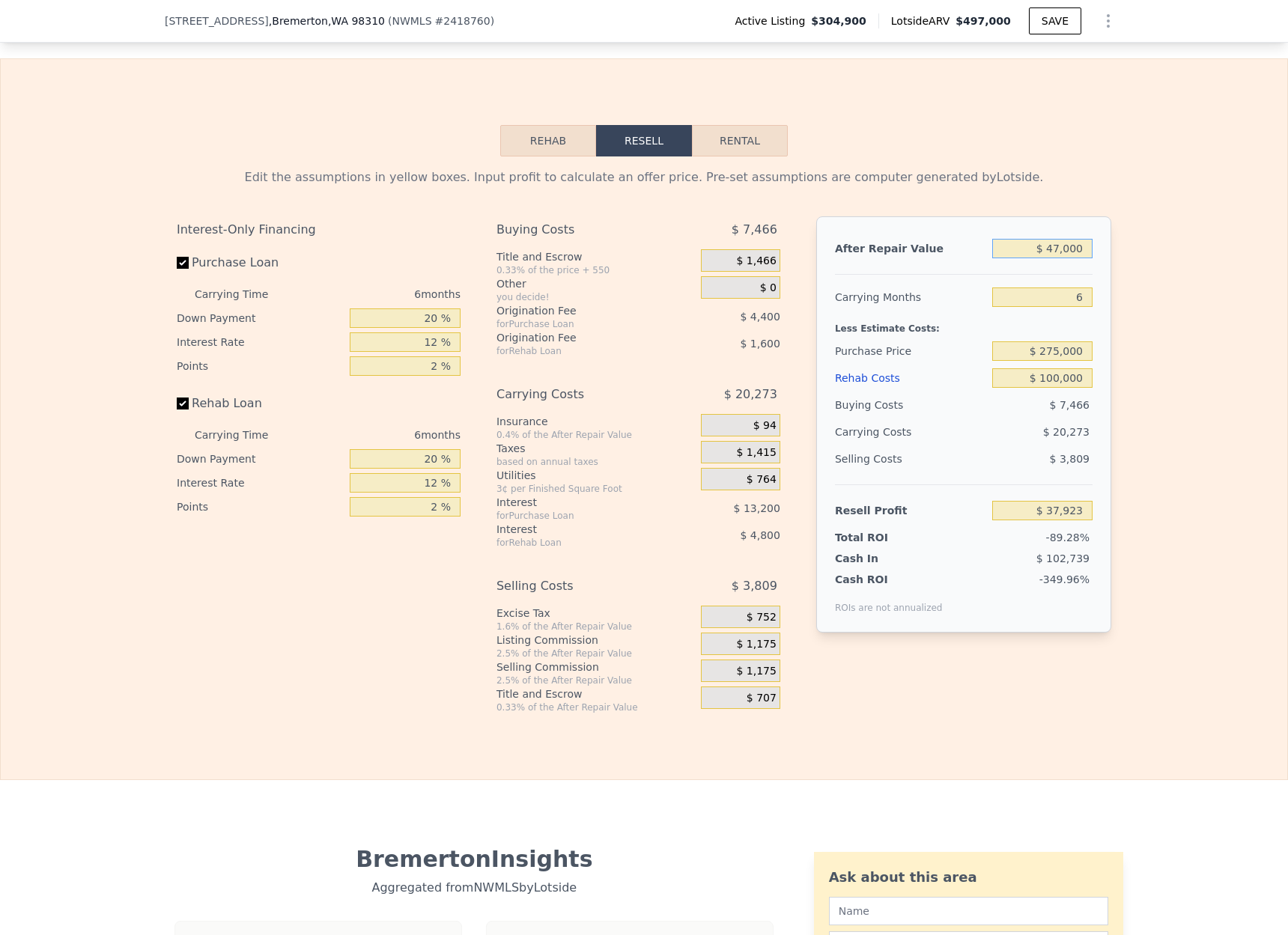
type input "-$ 359,548"
type input "$ 4,000"
type input "-$ 399,480"
type input "$ 000"
type input "-$ 403,195"
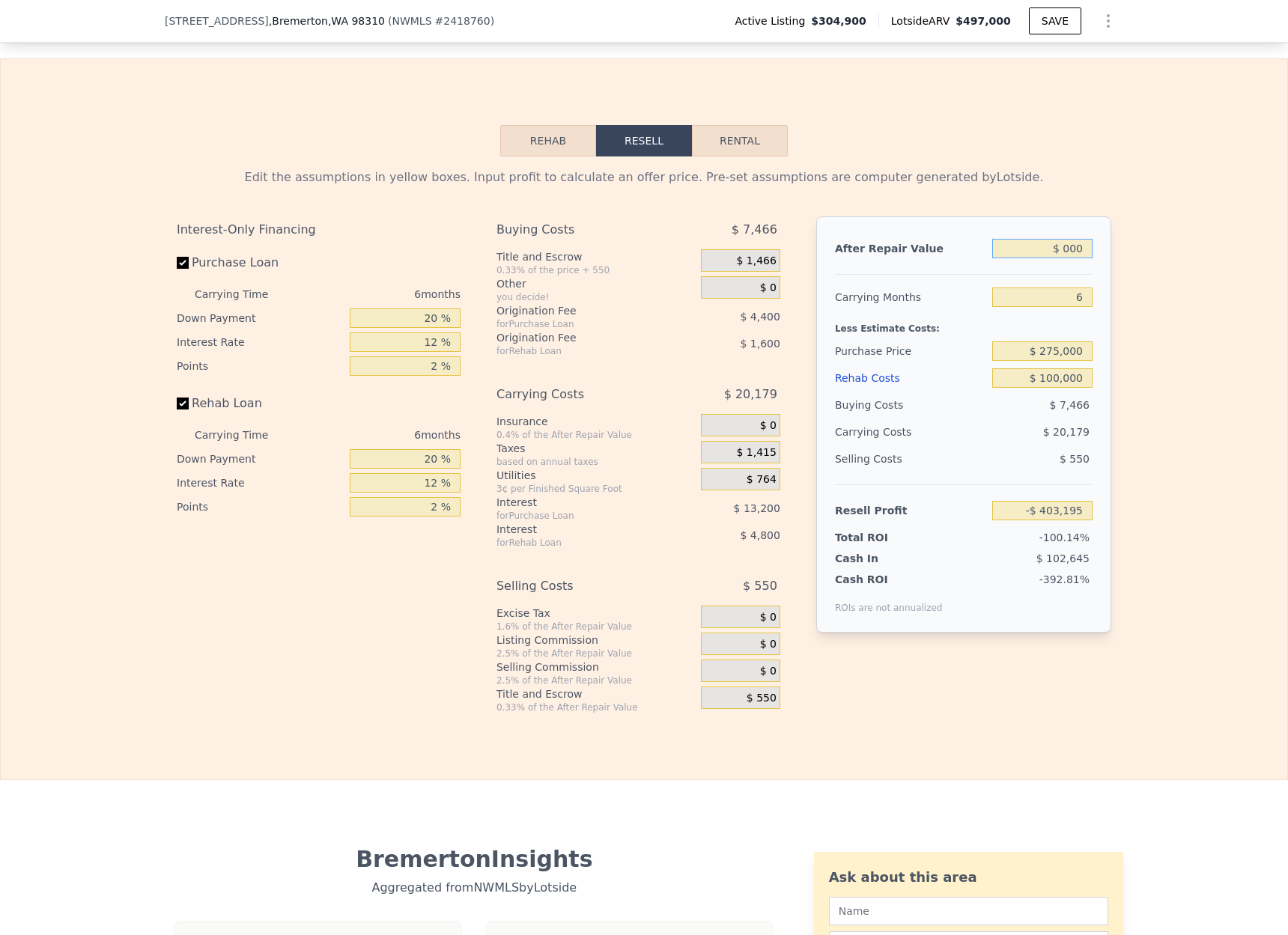
type input "$ 5,000"
type input "-$ 398,552"
type input "$ 50,000"
type input "-$ 356,762"
type input "$ 500,000"
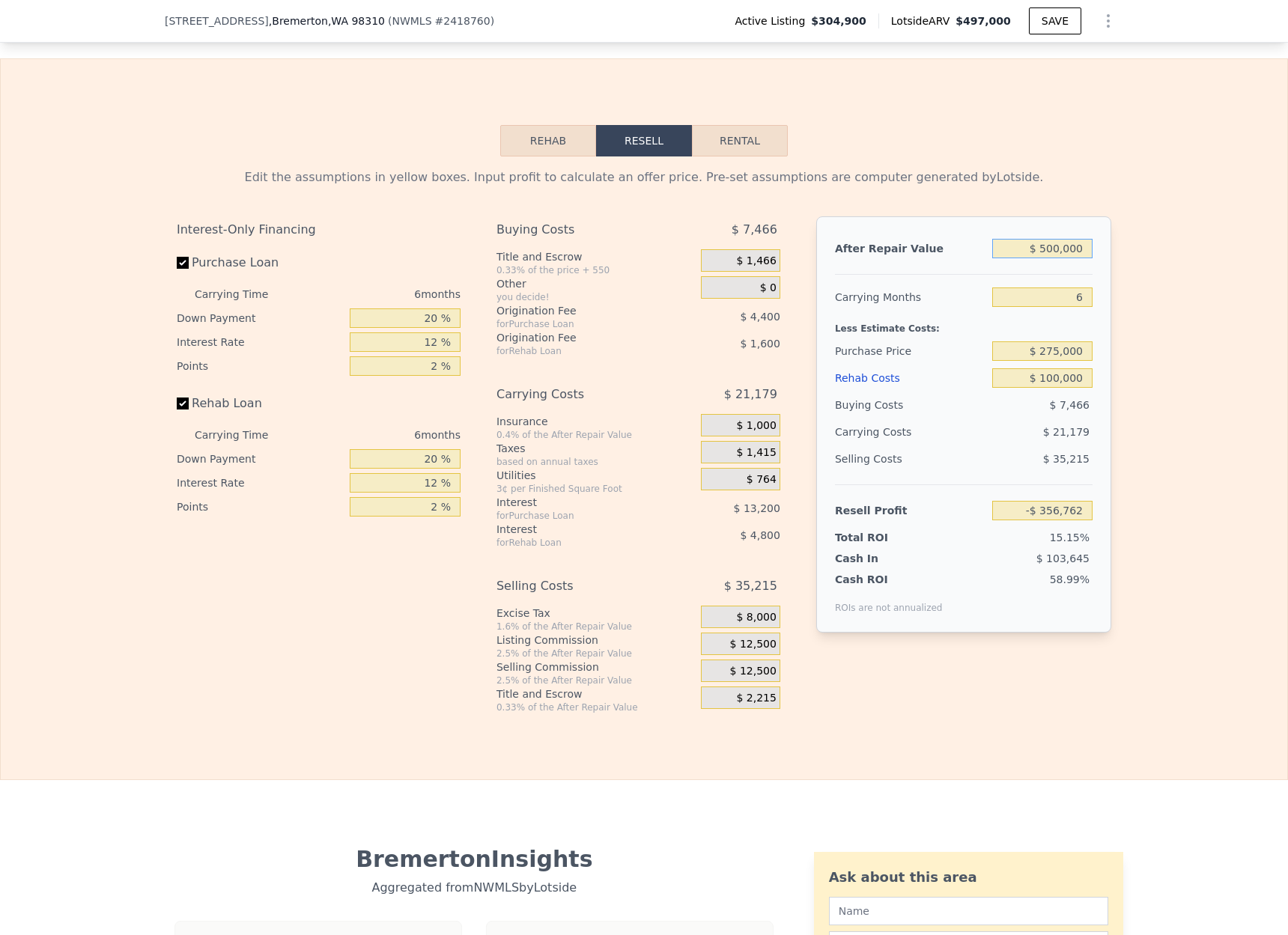
type input "$ 61,140"
type input "$ 500,000"
click at [1157, 346] on div "Edit the assumptions in yellow boxes. Input profit to calculate an offer price.…" at bounding box center [644, 435] width 1286 height 557
click at [1048, 350] on input "$ 275,000" at bounding box center [1042, 351] width 101 height 19
click at [1061, 349] on input "$ 275,000" at bounding box center [1042, 351] width 101 height 19
